Goal: Information Seeking & Learning: Compare options

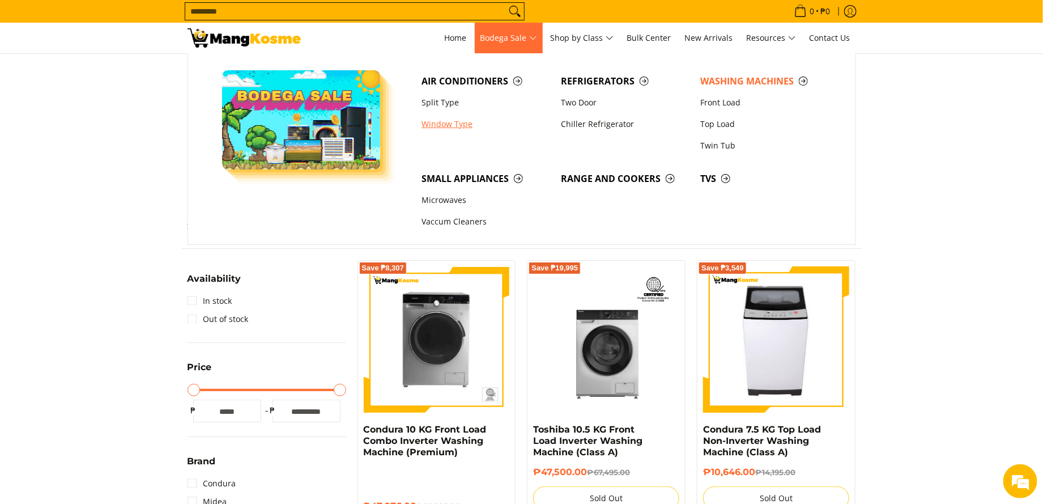
click at [439, 126] on link "Window Type" at bounding box center [485, 124] width 139 height 22
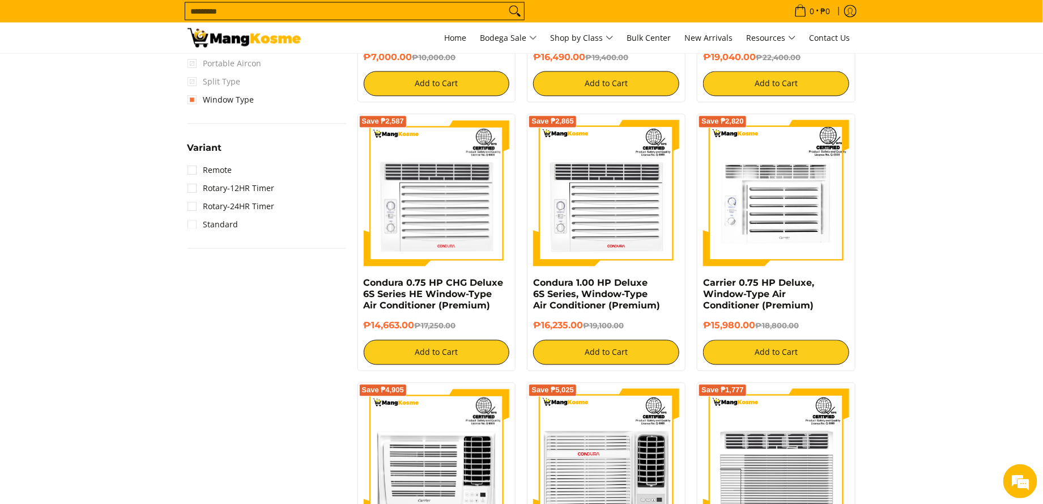
scroll to position [623, 0]
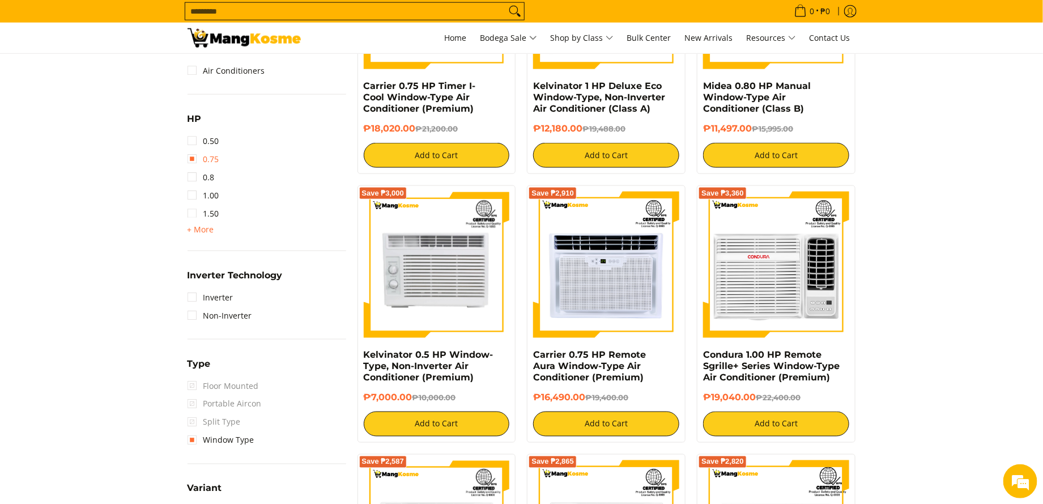
click at [191, 157] on link "0.75" at bounding box center [203, 159] width 32 height 18
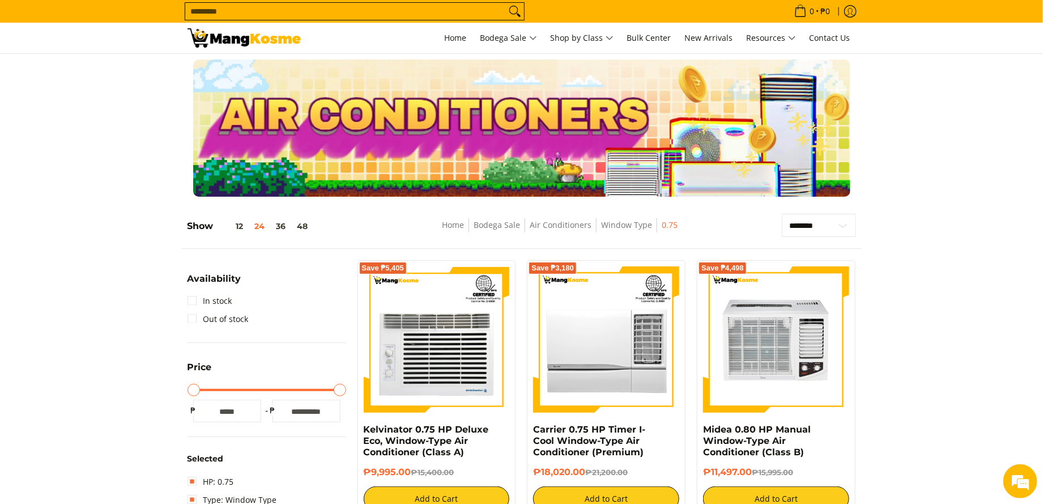
drag, startPoint x: 989, startPoint y: 198, endPoint x: 974, endPoint y: 195, distance: 15.5
click at [989, 198] on section at bounding box center [521, 128] width 1043 height 148
click at [719, 41] on span "New Arrivals" at bounding box center [709, 37] width 48 height 11
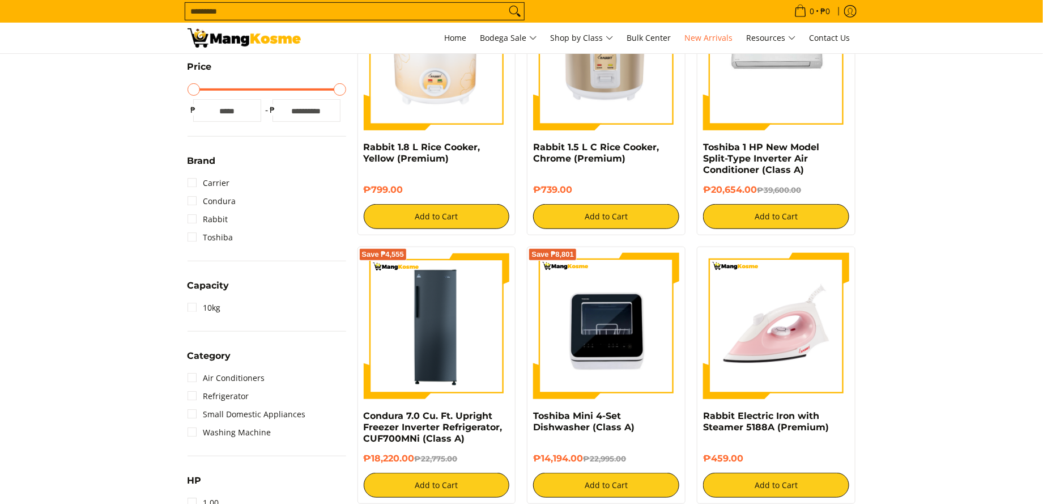
scroll to position [283, 0]
